Goal: Consume media (video, audio)

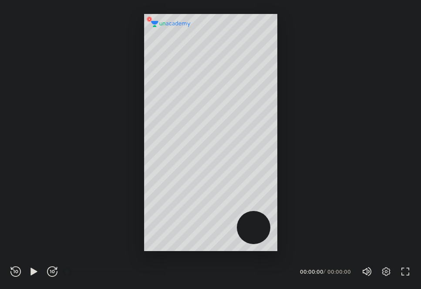
scroll to position [289, 421]
click at [29, 273] on icon "button" at bounding box center [34, 271] width 10 height 10
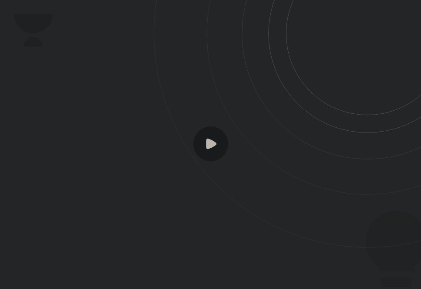
click at [216, 149] on rect at bounding box center [210, 143] width 35 height 35
click at [214, 130] on rect at bounding box center [210, 143] width 35 height 35
click at [222, 140] on rect at bounding box center [210, 143] width 35 height 35
click at [203, 139] on rect at bounding box center [210, 143] width 35 height 35
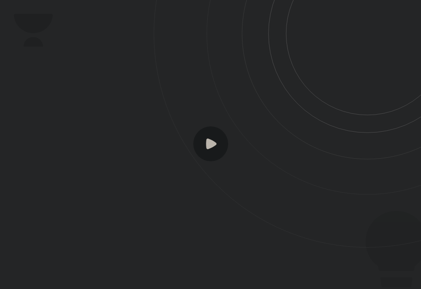
click at [203, 139] on rect at bounding box center [210, 143] width 35 height 35
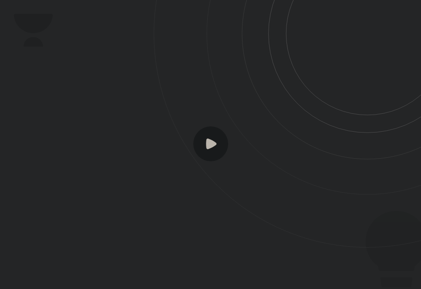
click at [252, 187] on icon at bounding box center [287, 123] width 267 height 247
click at [247, 243] on icon at bounding box center [287, 123] width 267 height 247
click at [199, 237] on icon at bounding box center [287, 123] width 267 height 247
click at [211, 145] on icon at bounding box center [211, 143] width 10 height 10
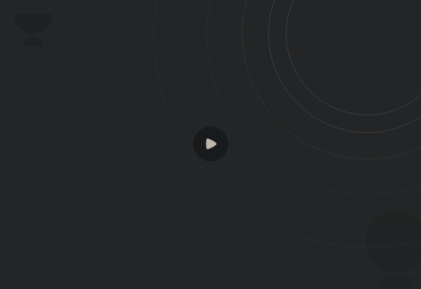
click at [211, 145] on icon at bounding box center [211, 143] width 10 height 10
